Goal: Download file/media

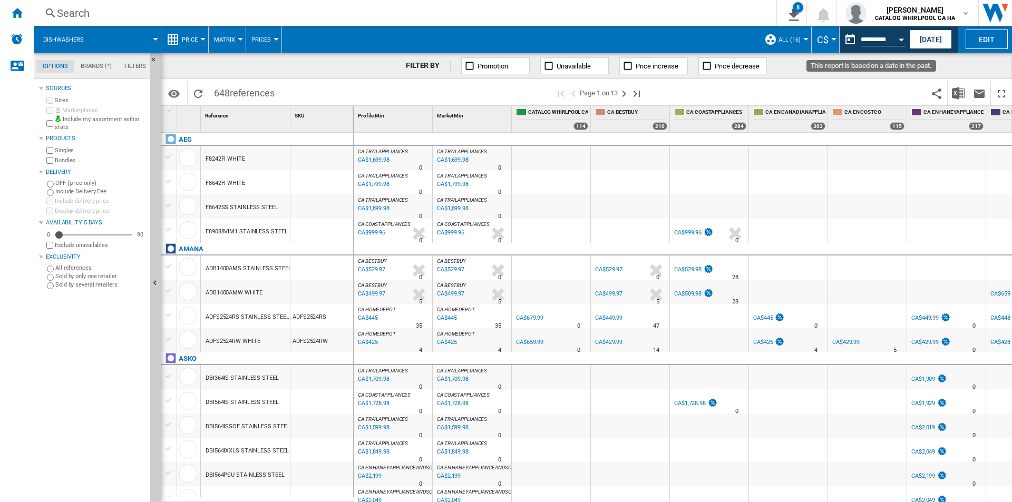
click at [900, 42] on button "Open calendar" at bounding box center [901, 37] width 19 height 19
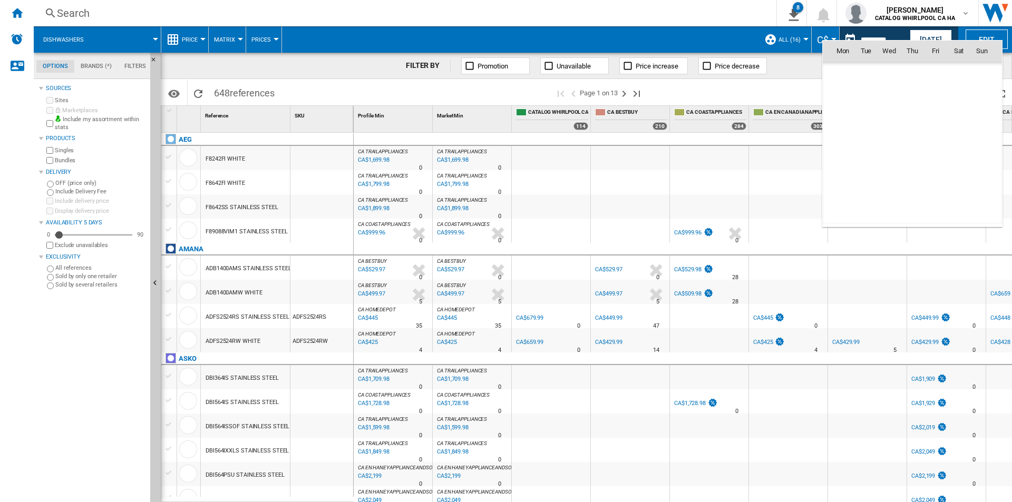
scroll to position [4887, 0]
click at [960, 163] on span "30" at bounding box center [958, 166] width 21 height 21
type input "**********"
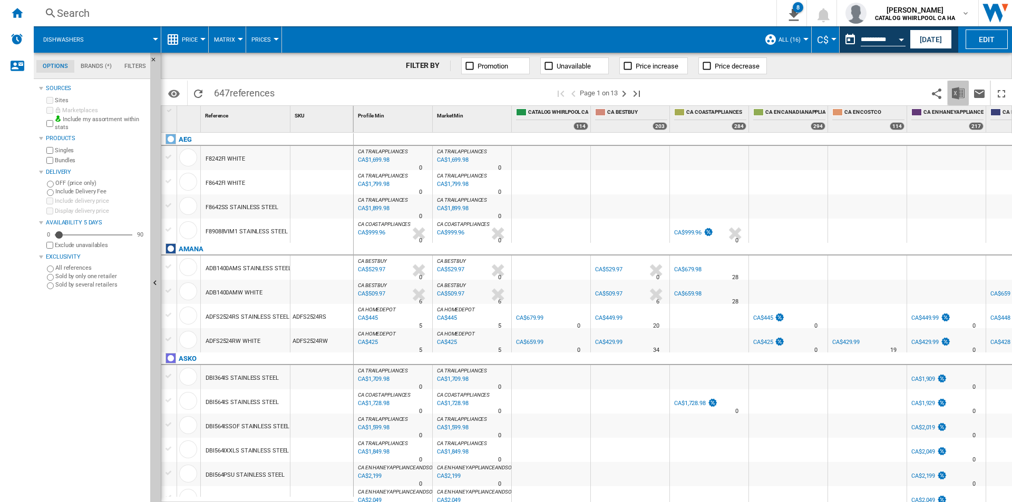
click at [957, 93] on img "Download in Excel" at bounding box center [958, 93] width 13 height 13
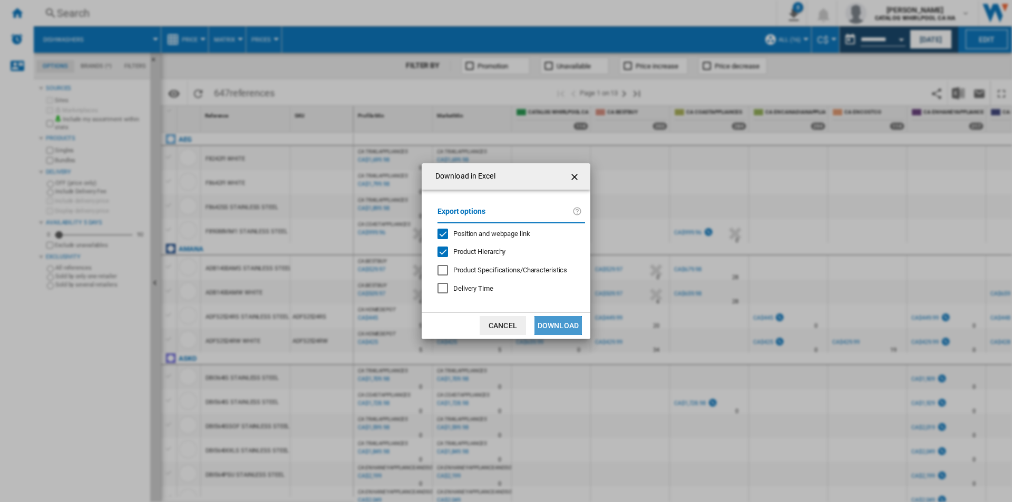
click at [560, 326] on button "Download" at bounding box center [557, 325] width 47 height 19
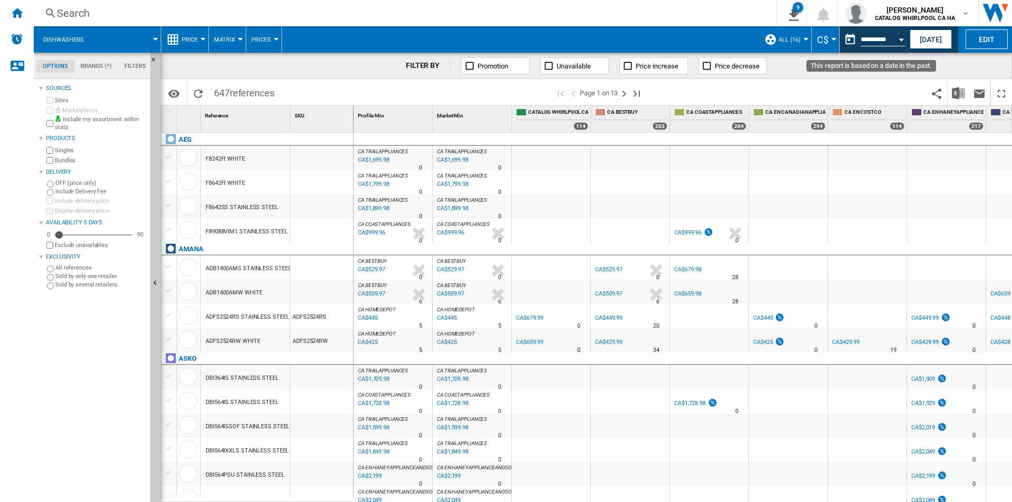
click at [904, 43] on button "Open calendar" at bounding box center [901, 37] width 19 height 19
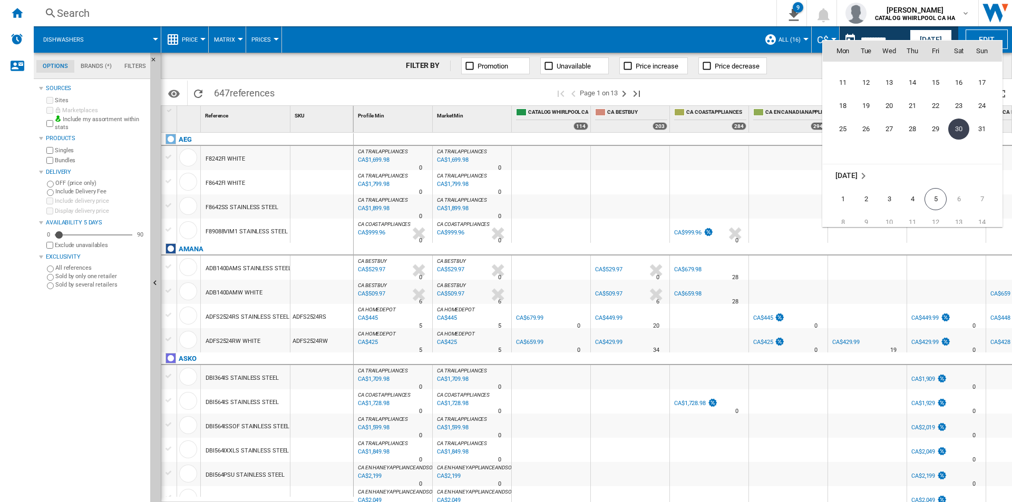
scroll to position [4940, 0]
click at [933, 185] on span "5" at bounding box center [935, 184] width 22 height 22
type input "**********"
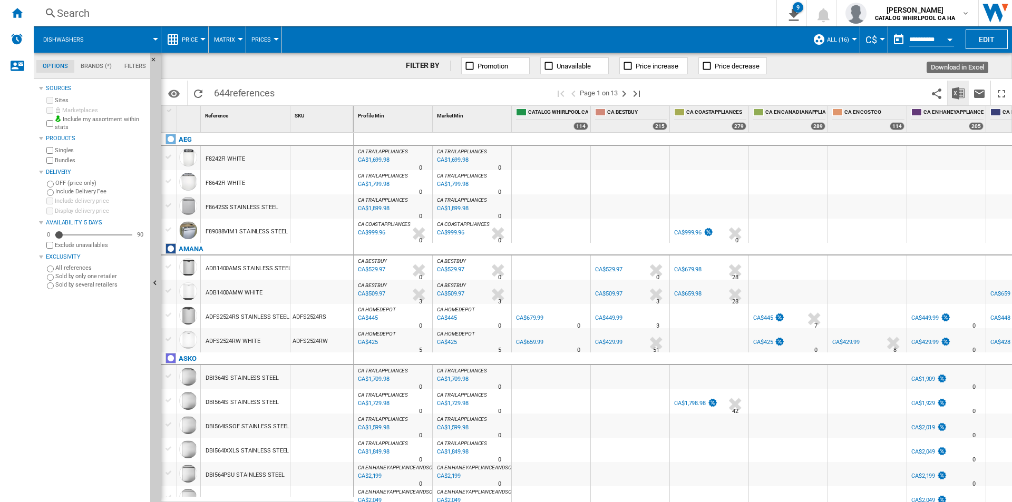
click at [962, 92] on img "Download in Excel" at bounding box center [958, 93] width 13 height 13
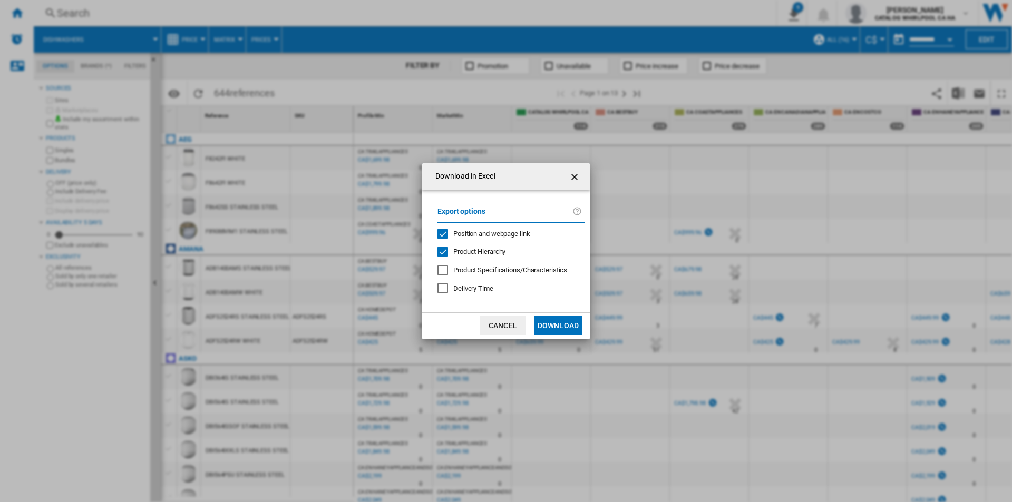
click at [554, 327] on button "Download" at bounding box center [557, 325] width 47 height 19
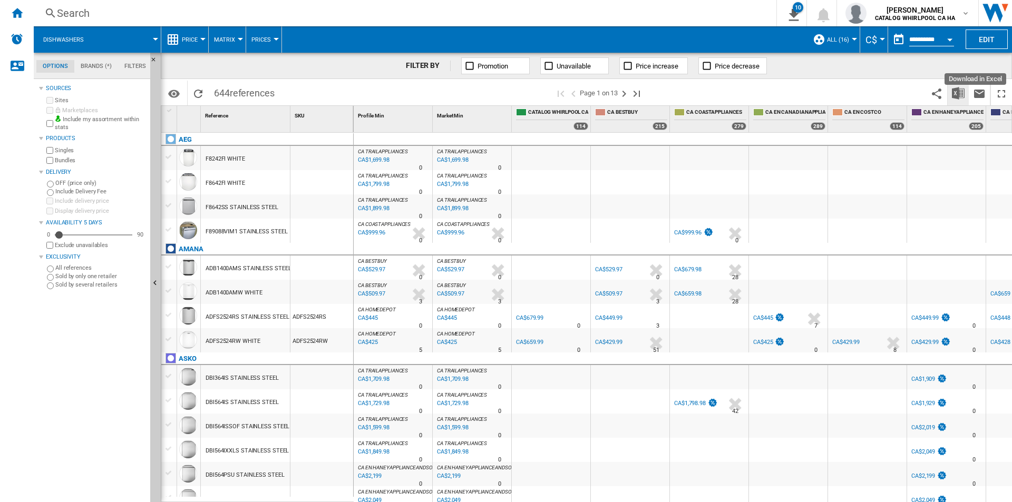
click at [954, 92] on img "Download in Excel" at bounding box center [958, 93] width 13 height 13
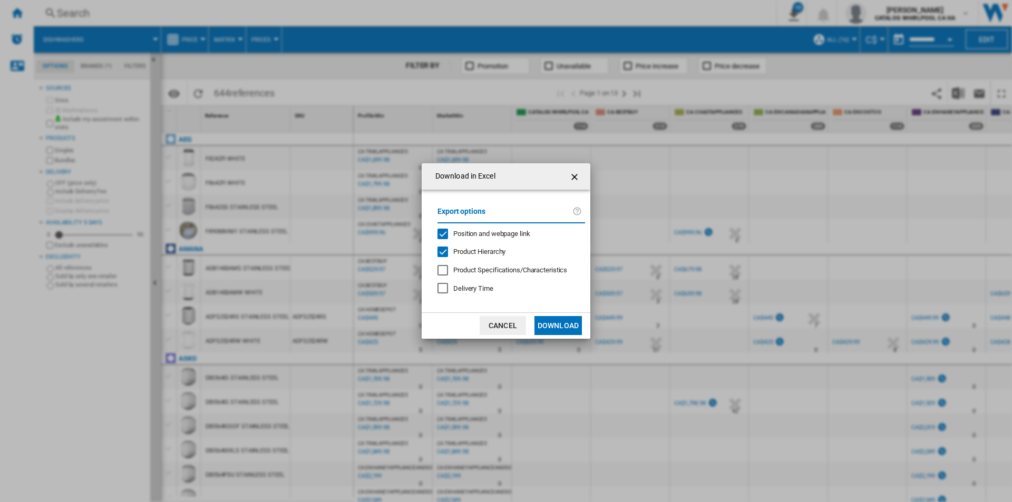
click at [567, 327] on button "Download" at bounding box center [557, 325] width 47 height 19
